Goal: Information Seeking & Learning: Learn about a topic

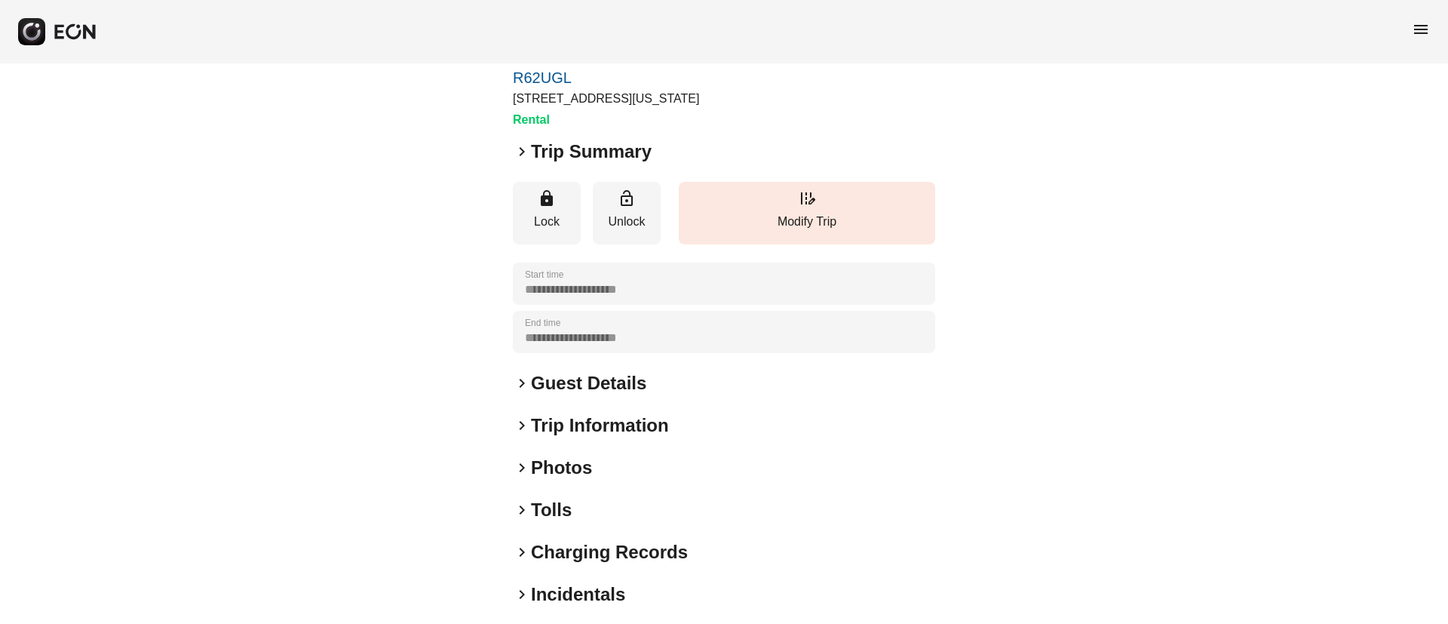
scroll to position [129, 0]
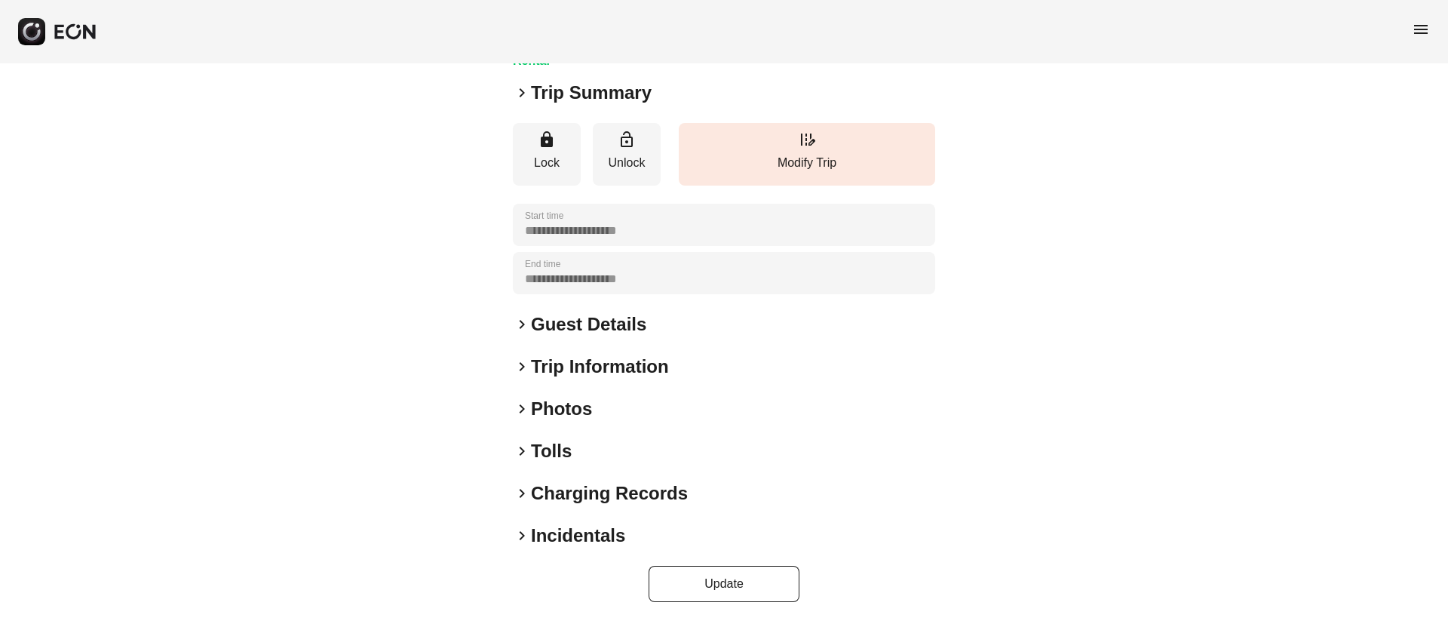
click at [676, 414] on div "keyboard_arrow_right Photos" at bounding box center [724, 409] width 422 height 24
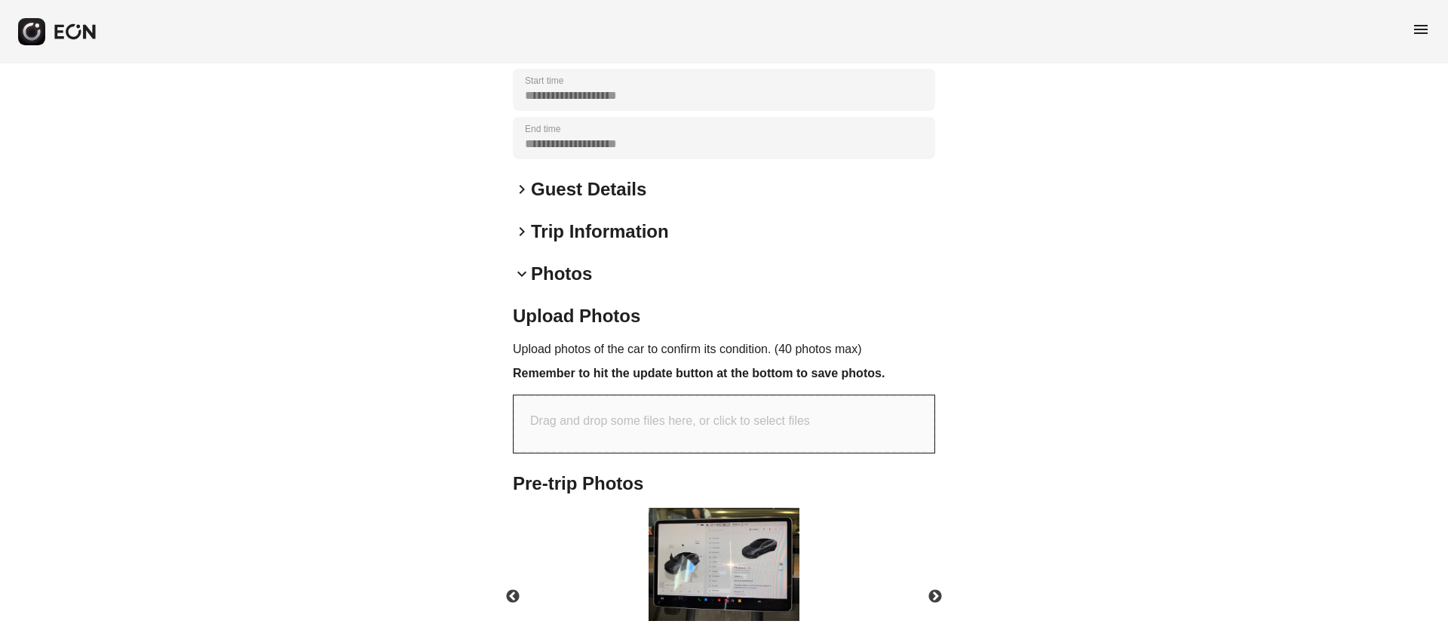
scroll to position [470, 0]
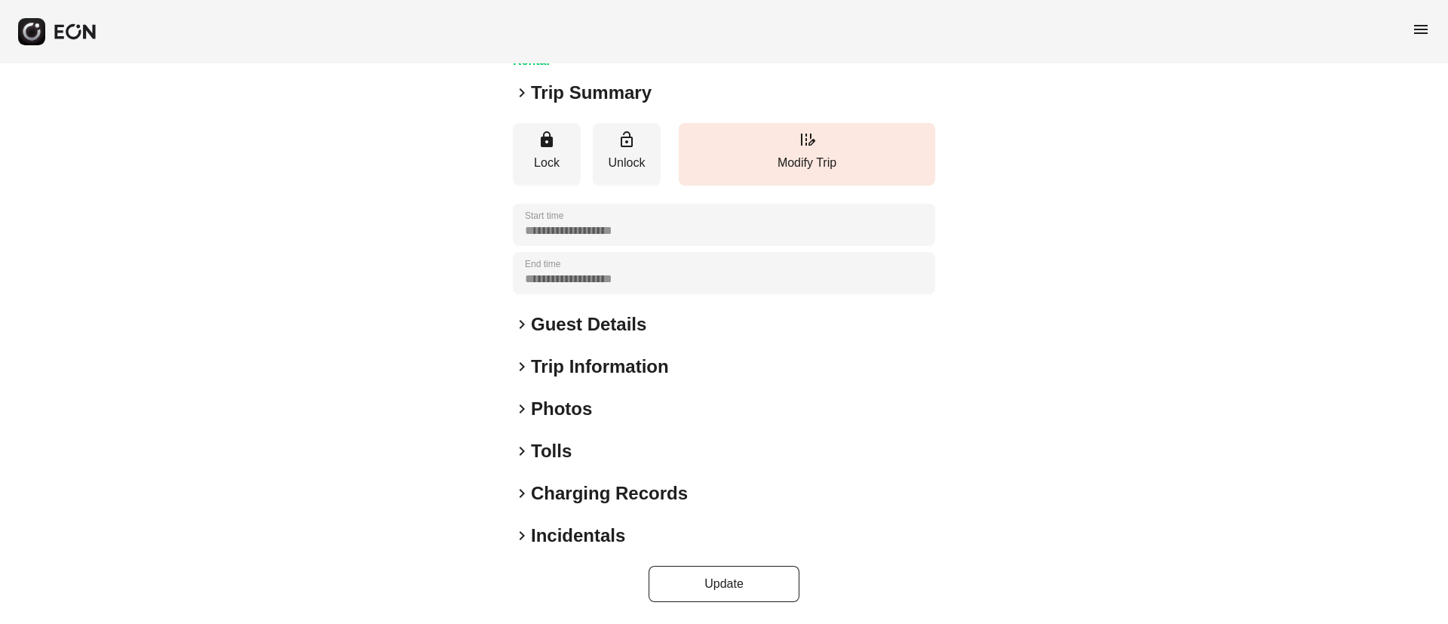
click at [662, 406] on div "keyboard_arrow_right Photos" at bounding box center [724, 409] width 422 height 24
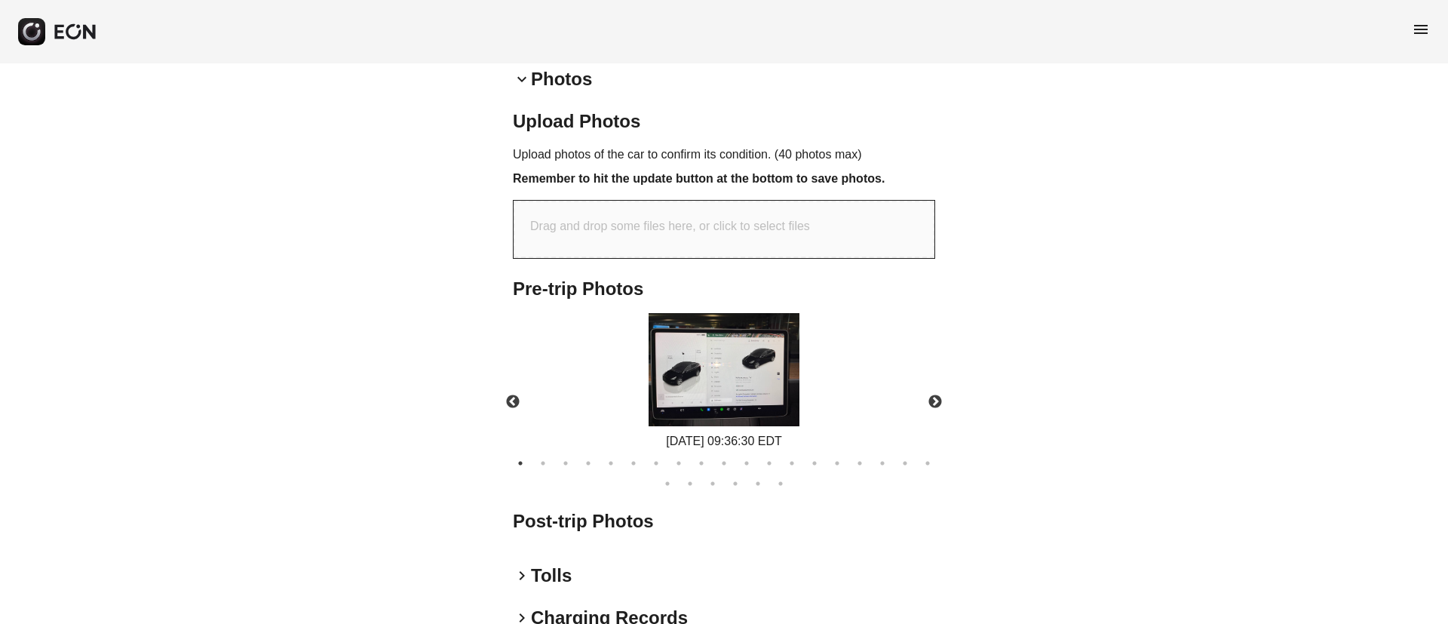
scroll to position [468, 0]
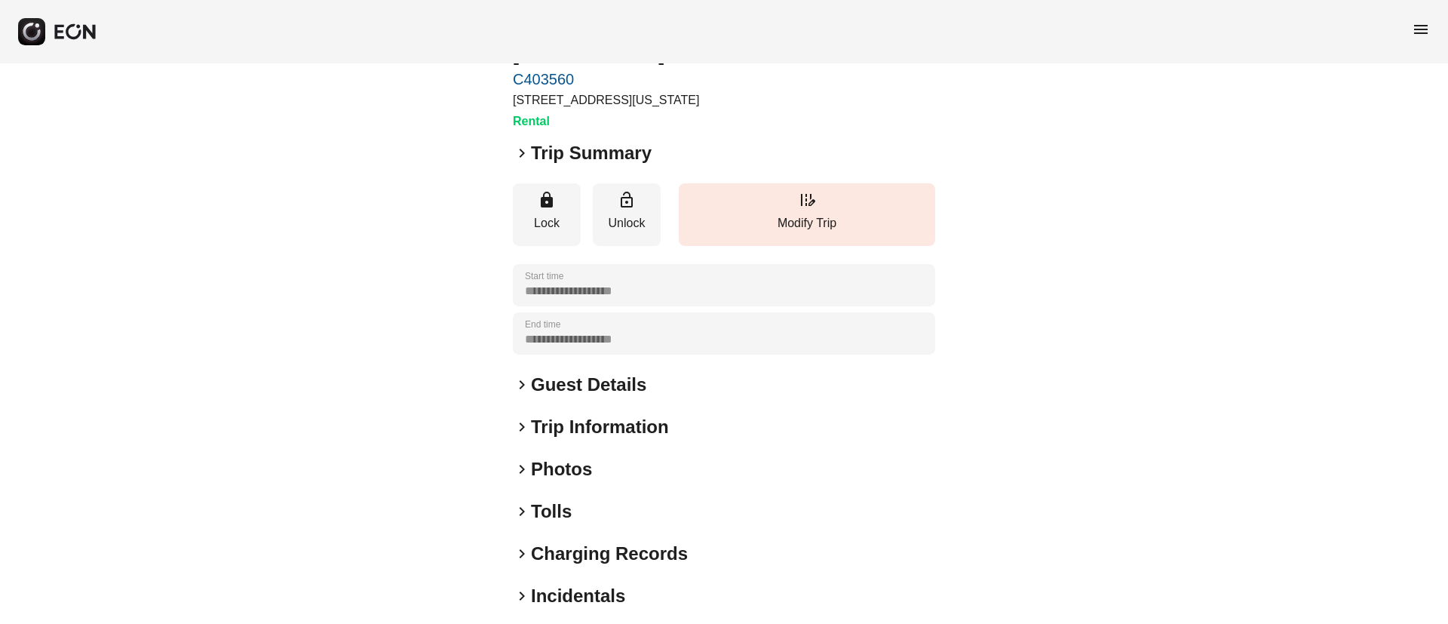
scroll to position [129, 0]
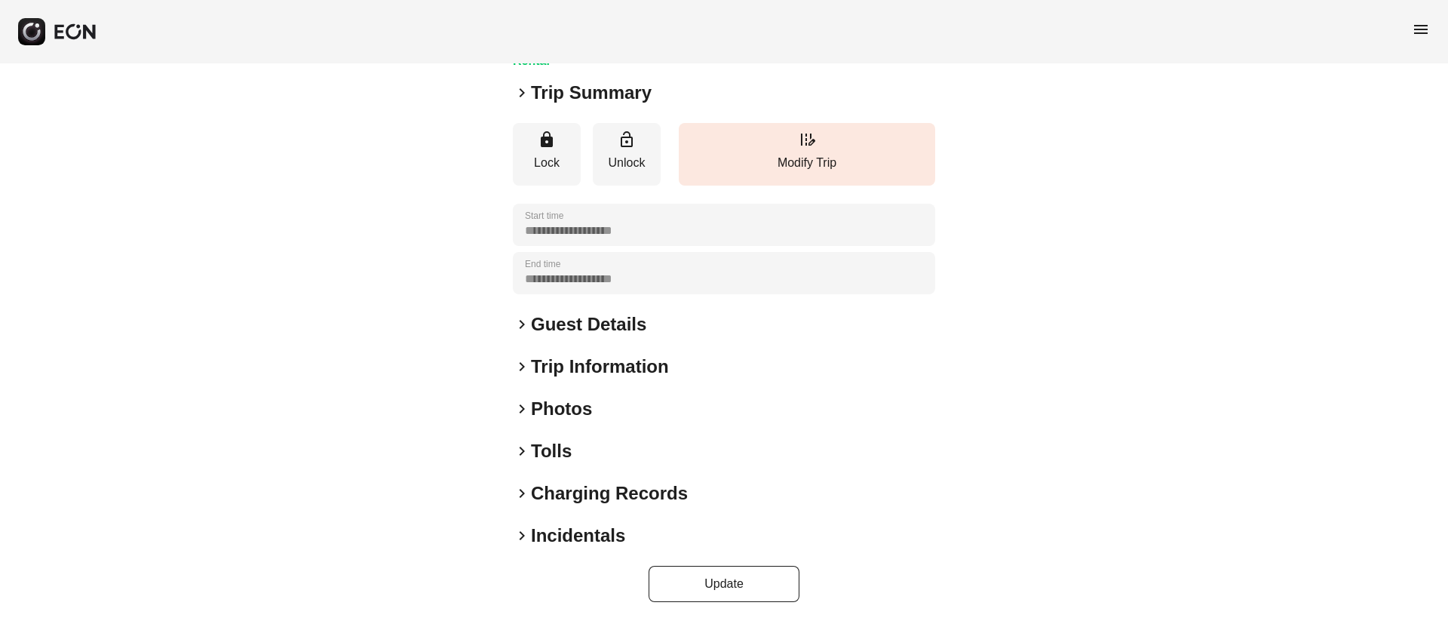
click at [627, 415] on div "keyboard_arrow_right Photos" at bounding box center [724, 409] width 422 height 24
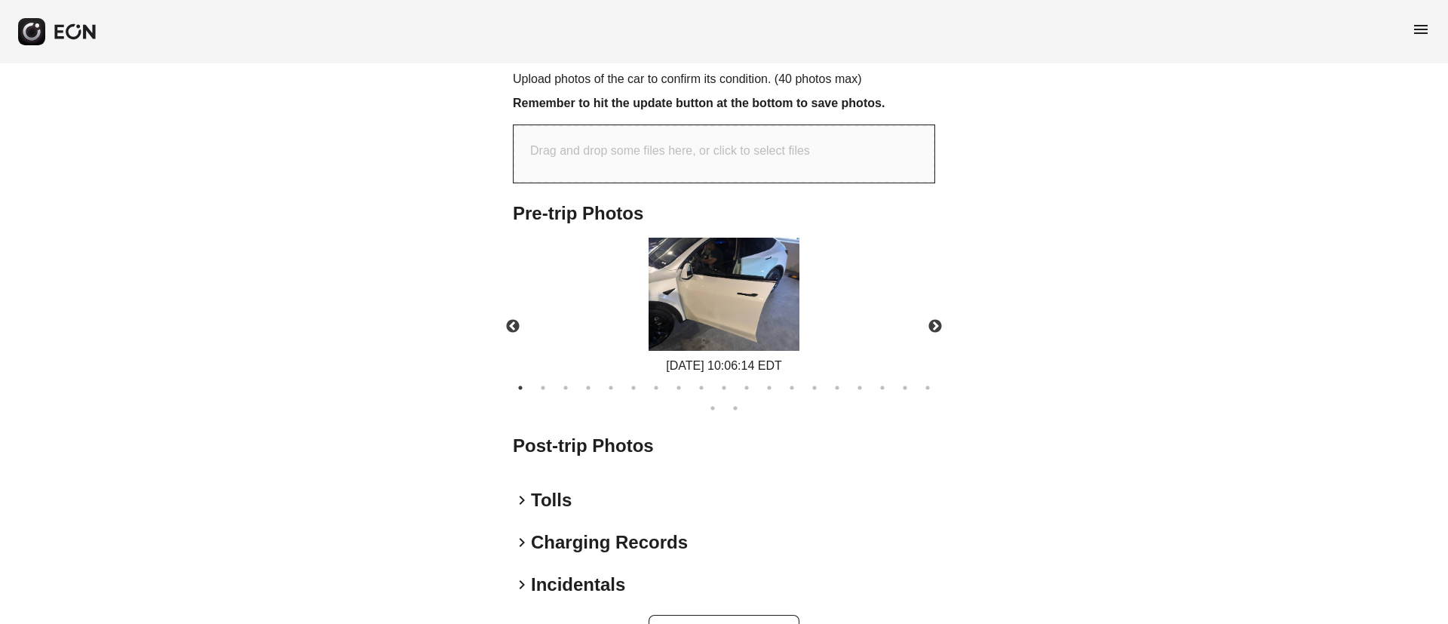
scroll to position [581, 0]
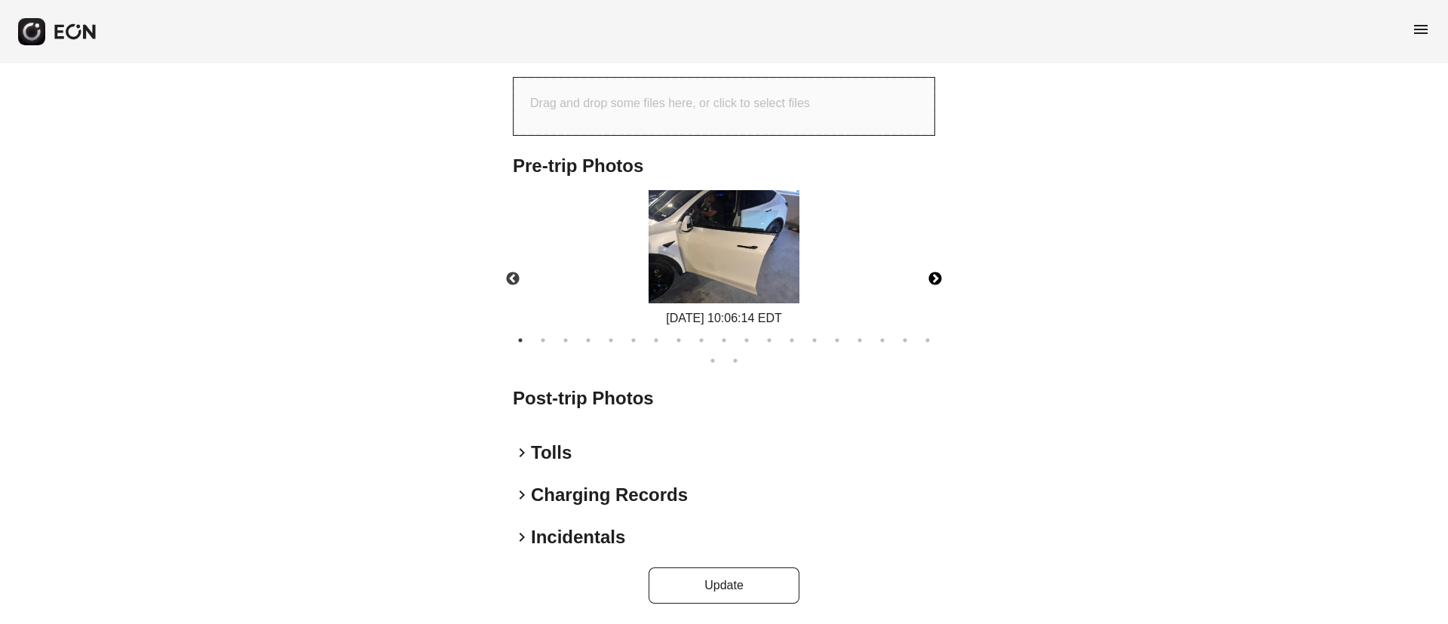
click at [931, 276] on button "Next" at bounding box center [935, 279] width 53 height 53
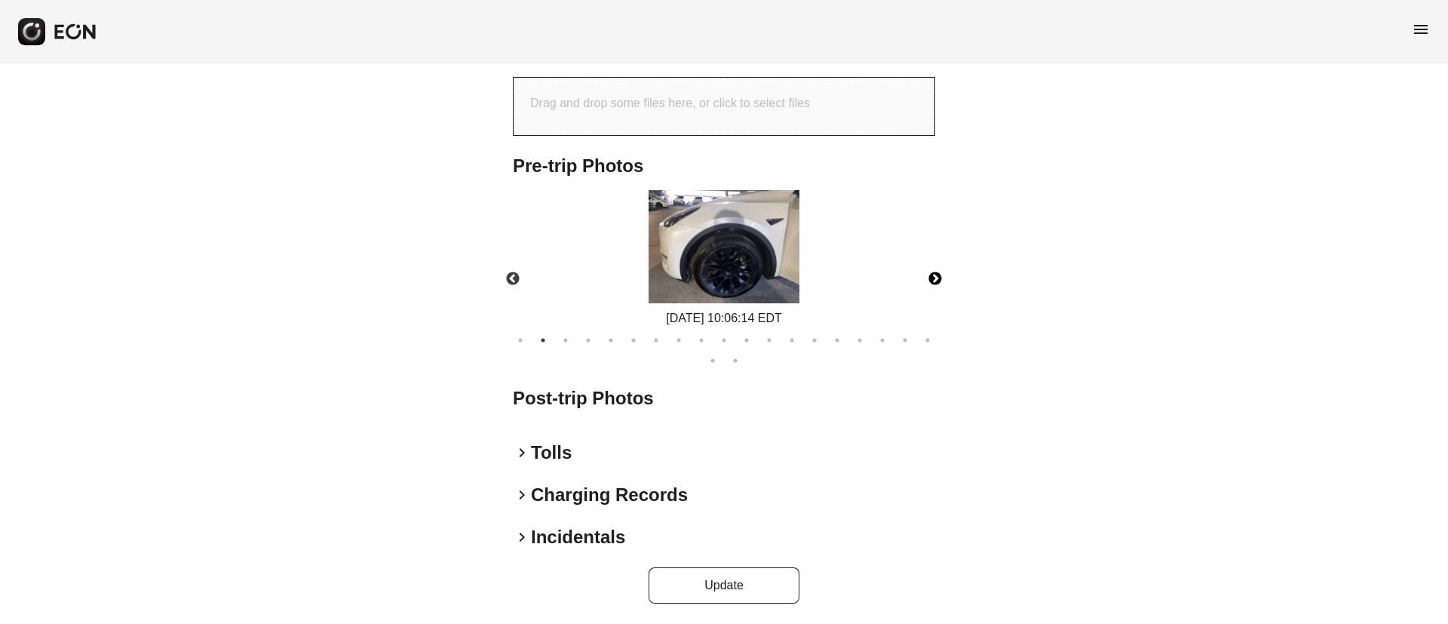
click at [931, 276] on button "Next" at bounding box center [935, 279] width 53 height 53
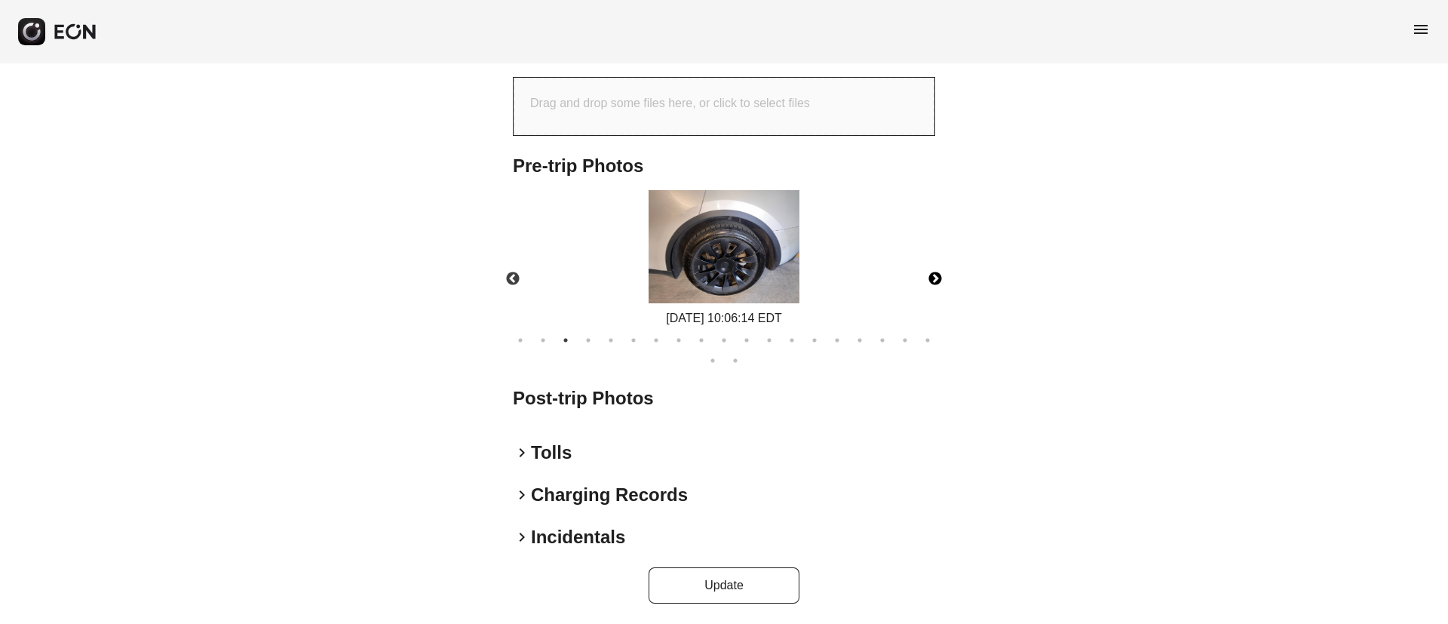
click at [931, 276] on button "Next" at bounding box center [935, 279] width 53 height 53
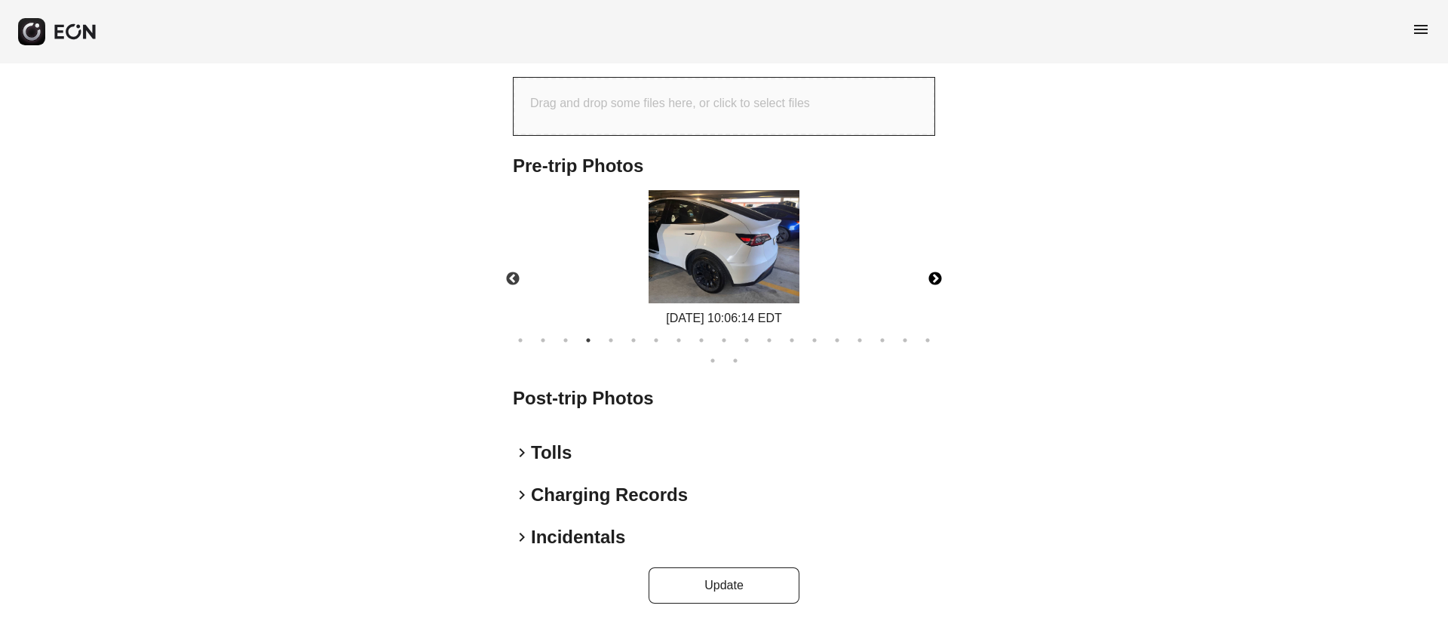
click at [931, 276] on button "Next" at bounding box center [935, 279] width 53 height 53
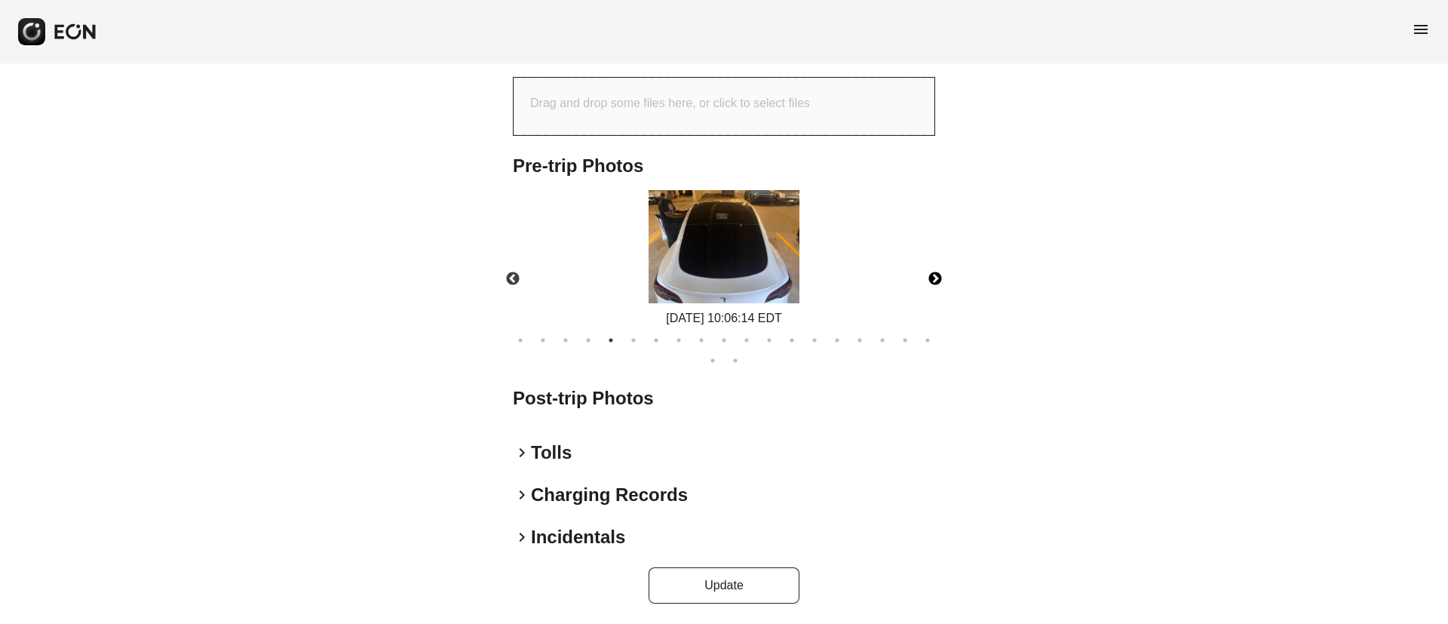
click at [931, 276] on button "Next" at bounding box center [935, 279] width 53 height 53
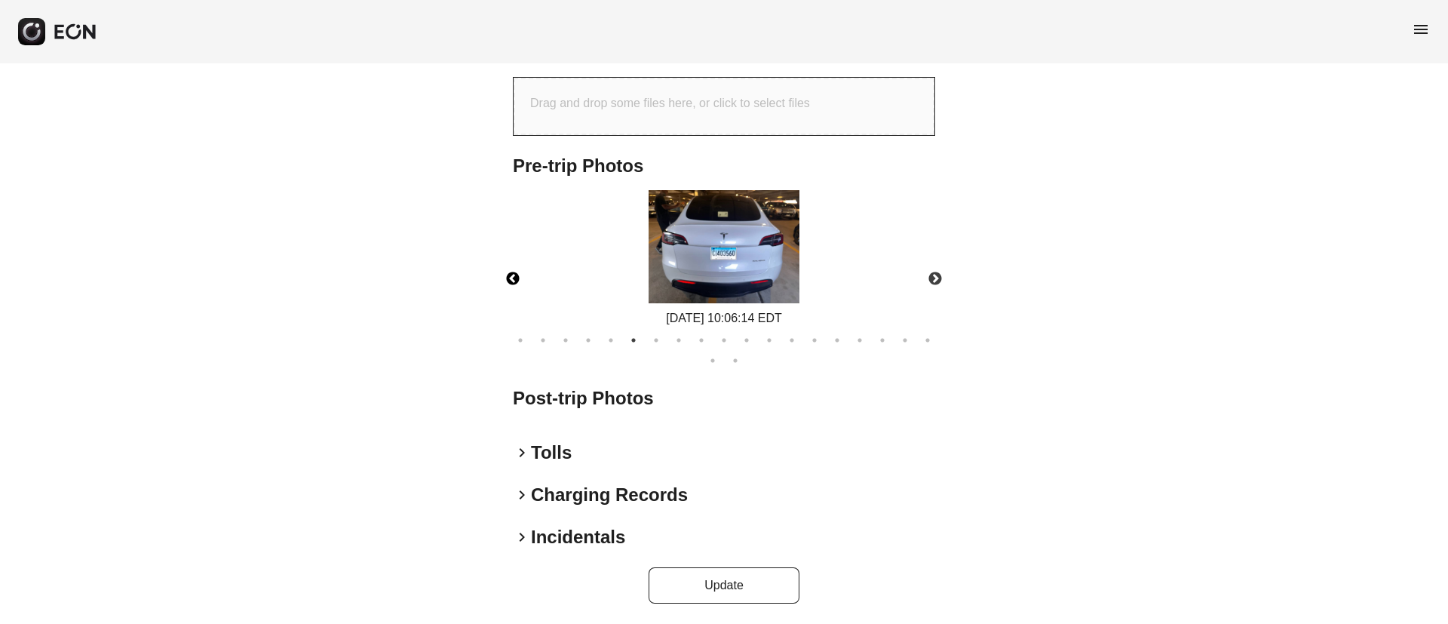
click at [529, 277] on button "Previous" at bounding box center [512, 279] width 53 height 53
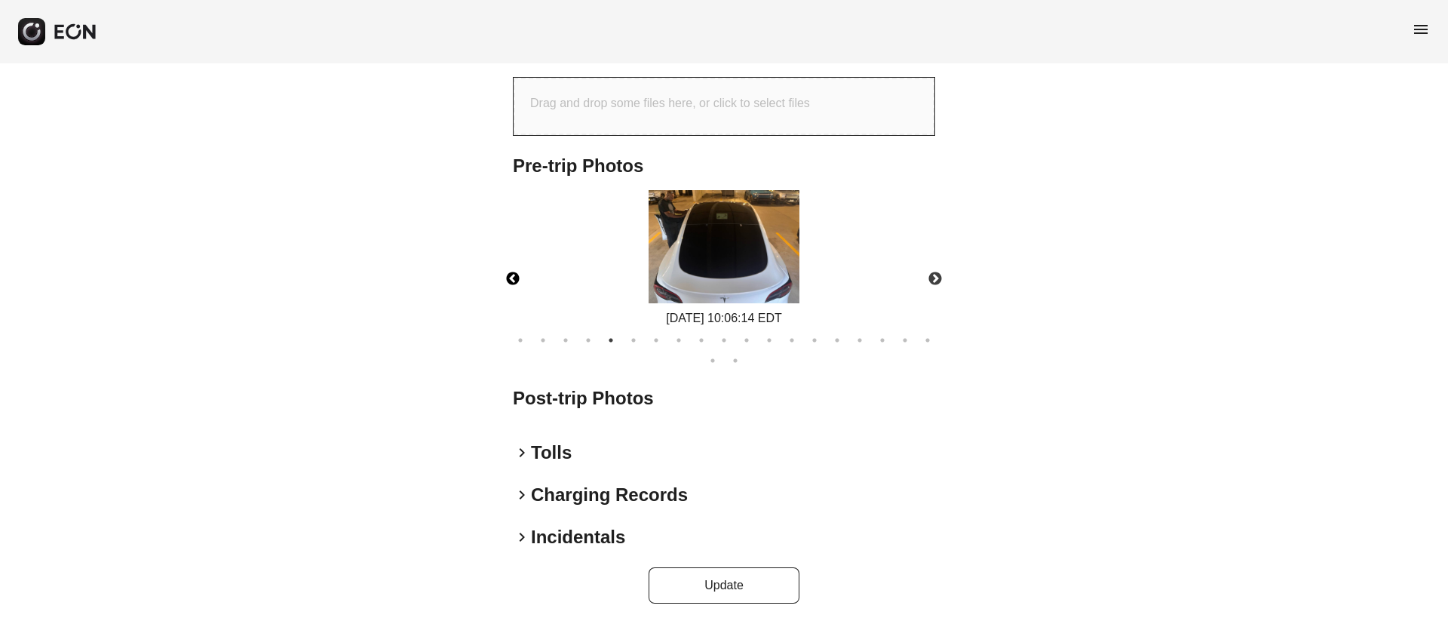
click at [726, 290] on img at bounding box center [723, 246] width 151 height 113
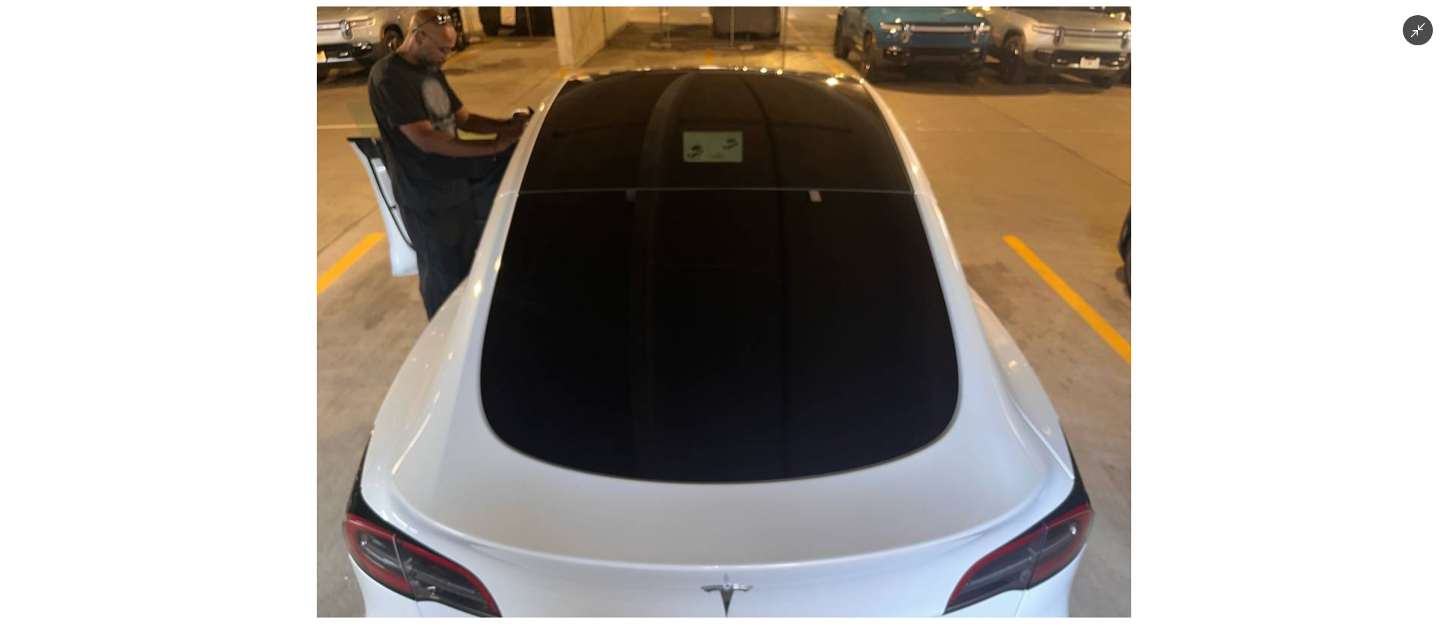
click at [849, 262] on img at bounding box center [724, 312] width 814 height 611
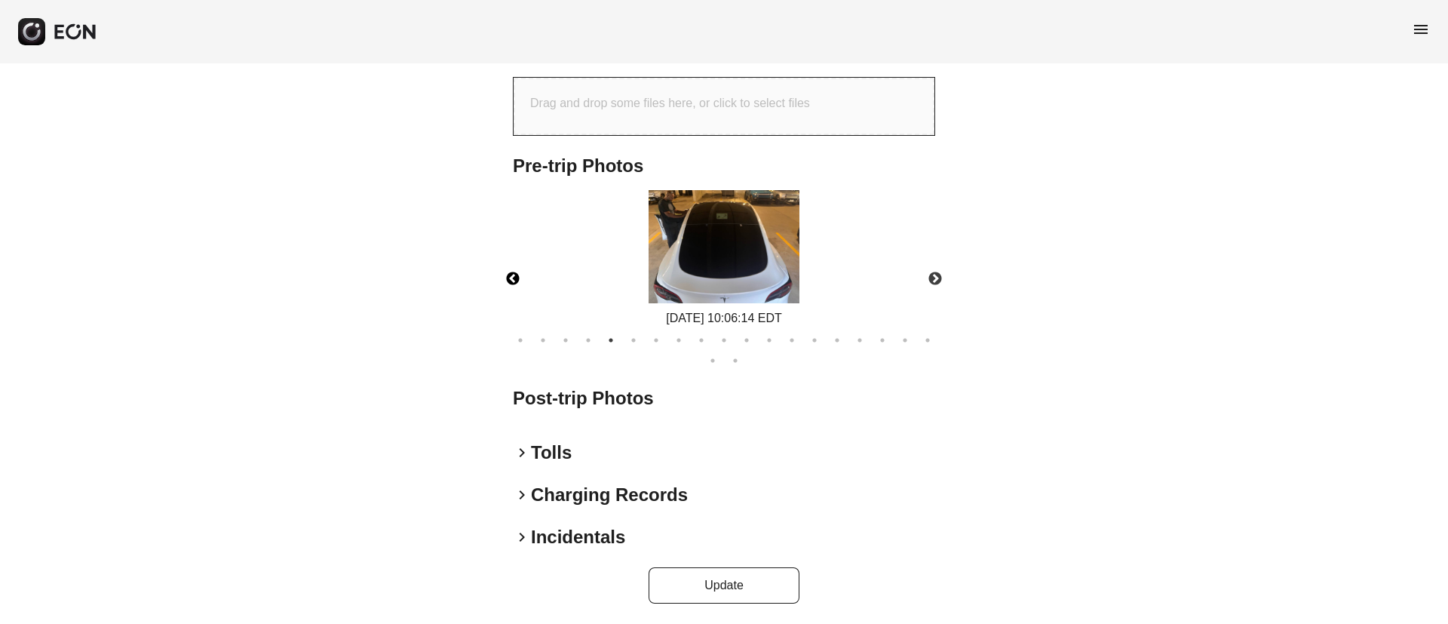
click at [791, 259] on img at bounding box center [723, 246] width 151 height 113
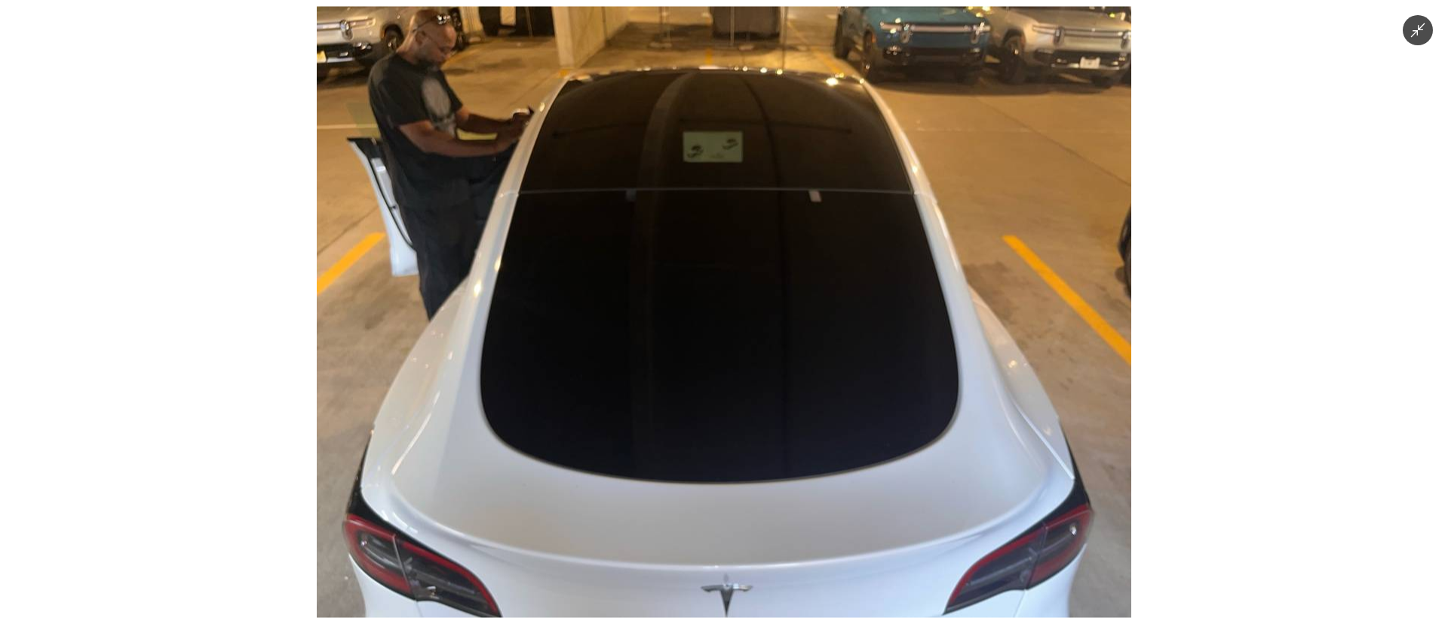
click at [791, 259] on img at bounding box center [724, 312] width 814 height 611
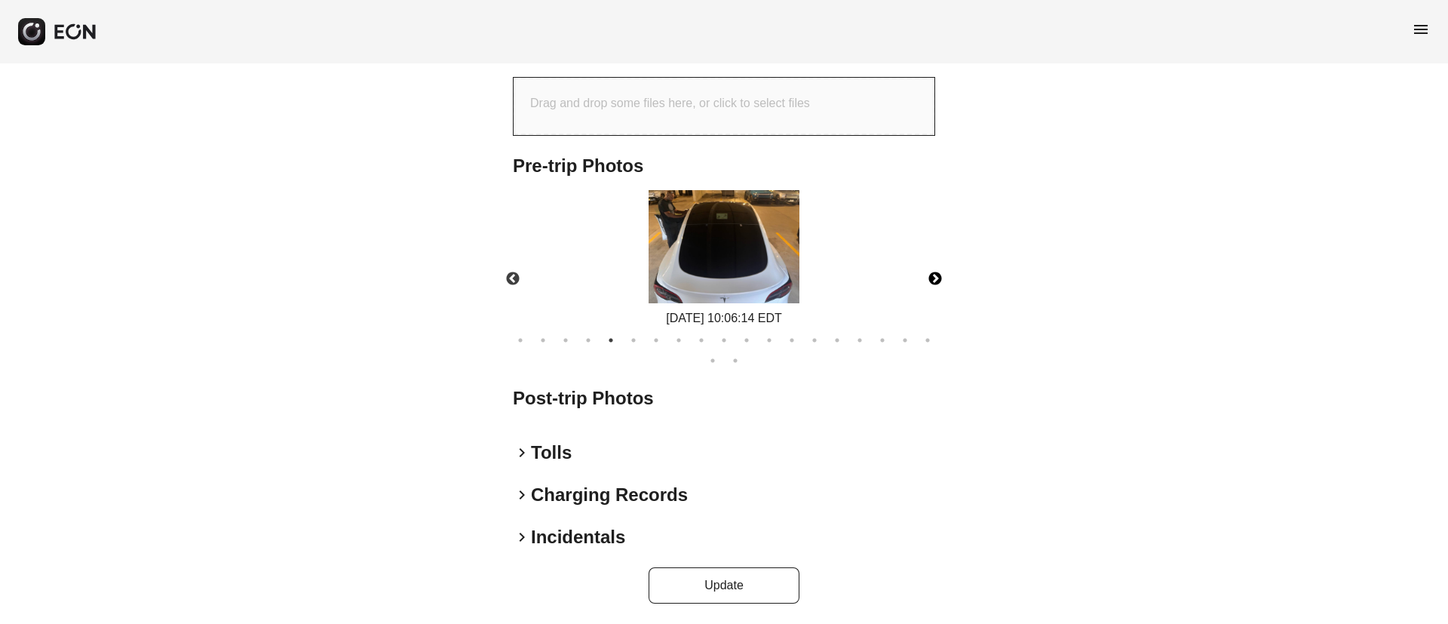
click at [940, 281] on button "Next" at bounding box center [935, 279] width 53 height 53
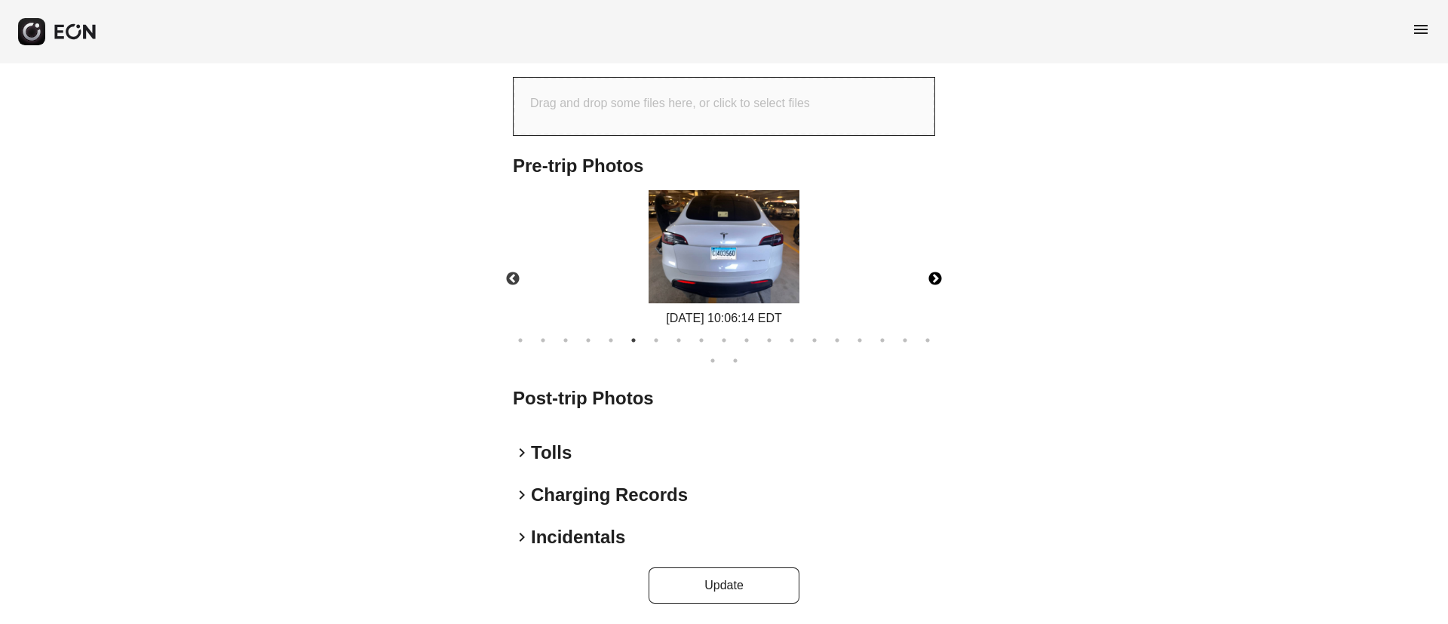
click at [940, 281] on button "Next" at bounding box center [935, 279] width 53 height 53
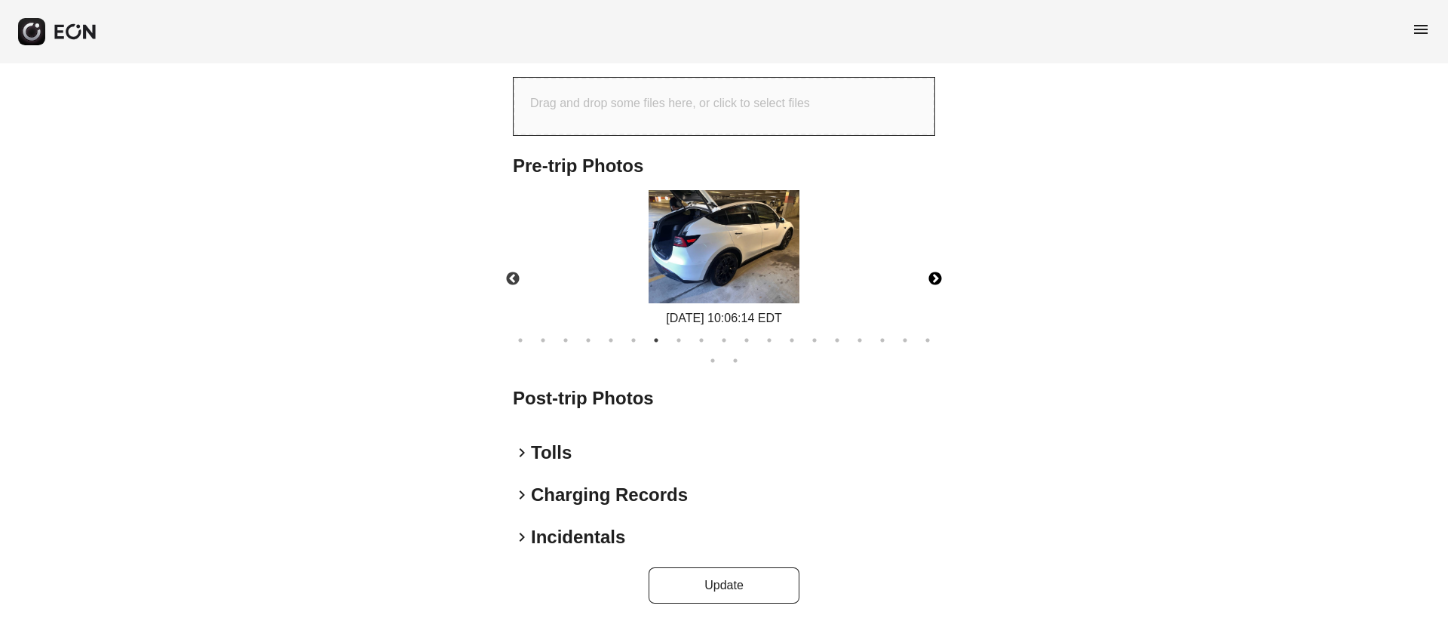
click at [795, 253] on img at bounding box center [723, 246] width 151 height 113
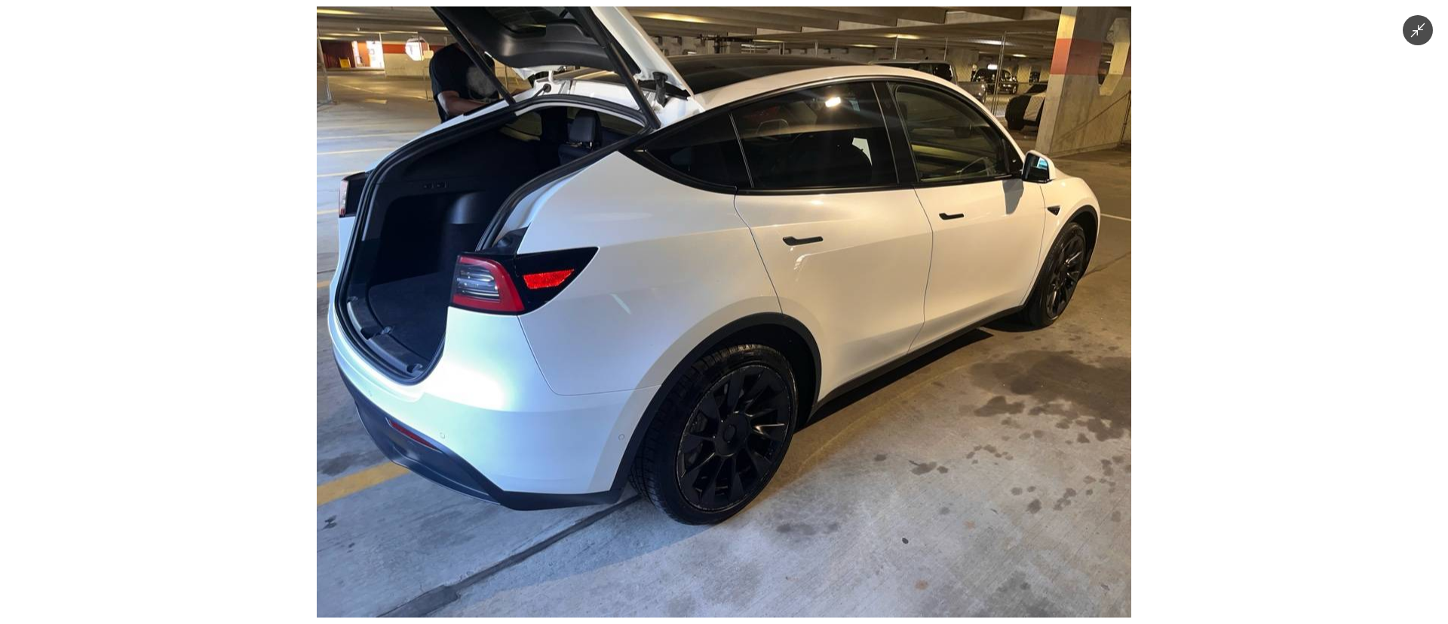
click at [792, 250] on img at bounding box center [724, 312] width 814 height 611
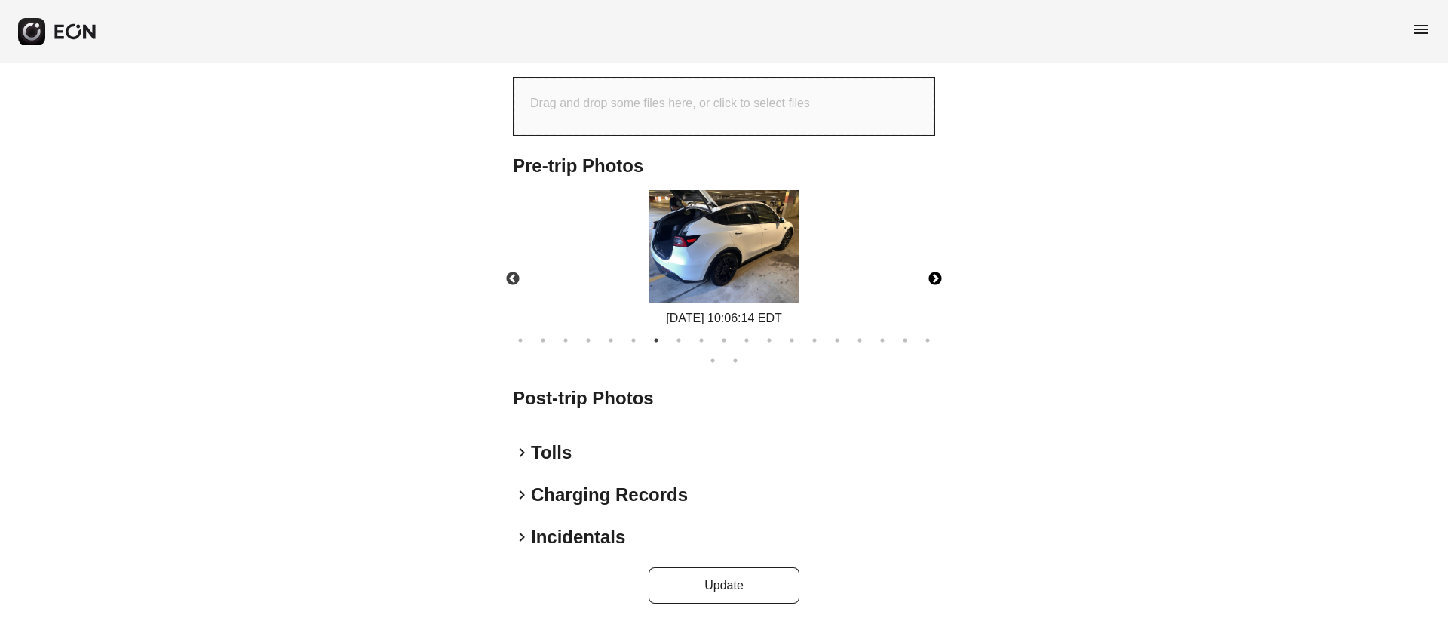
click at [933, 279] on button "Next" at bounding box center [935, 279] width 53 height 53
